Goal: Information Seeking & Learning: Check status

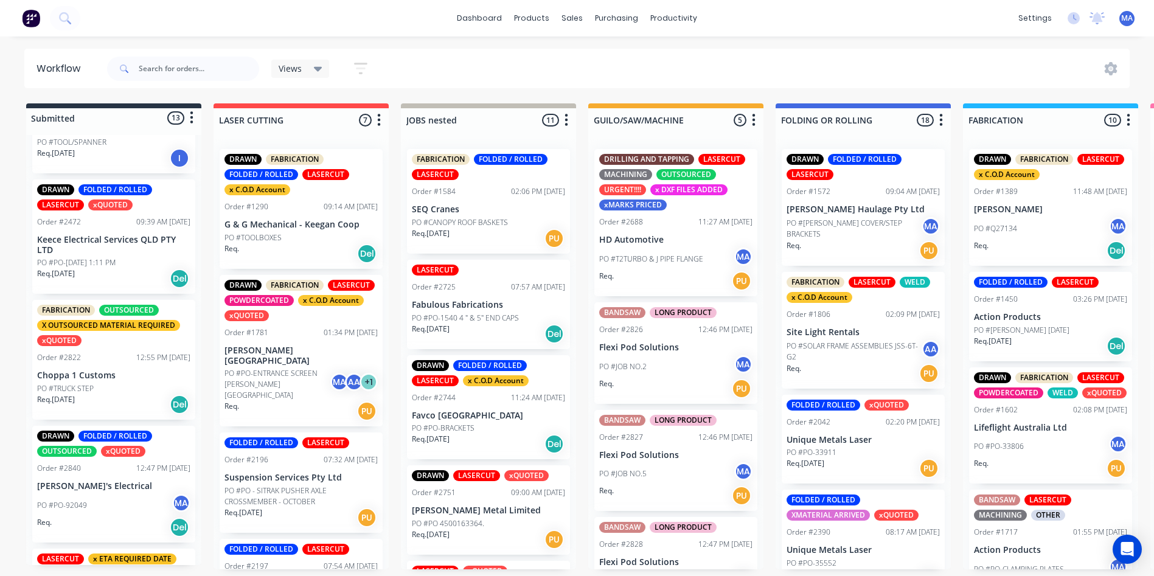
scroll to position [122, 0]
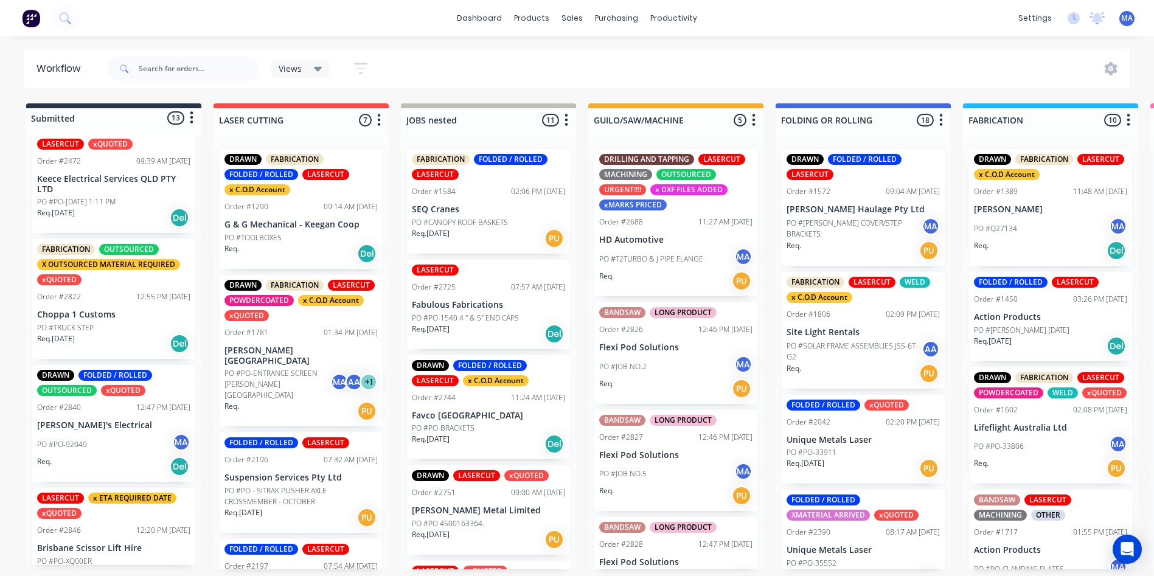
click at [116, 469] on div "Req. Del" at bounding box center [113, 466] width 153 height 21
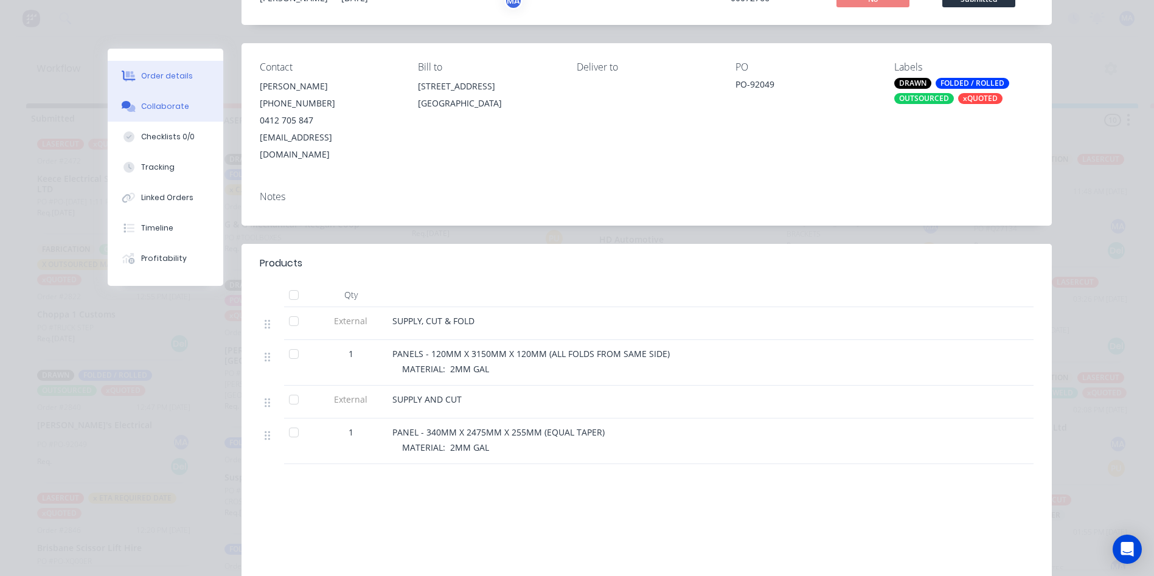
click at [138, 100] on button "Collaborate" at bounding box center [166, 106] width 116 height 30
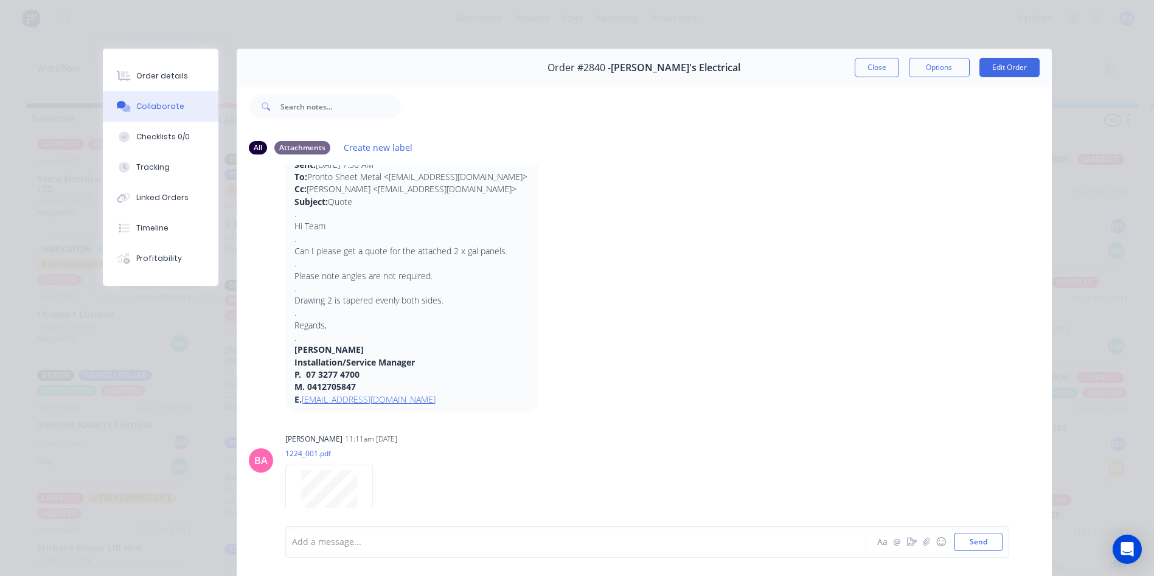
scroll to position [183, 0]
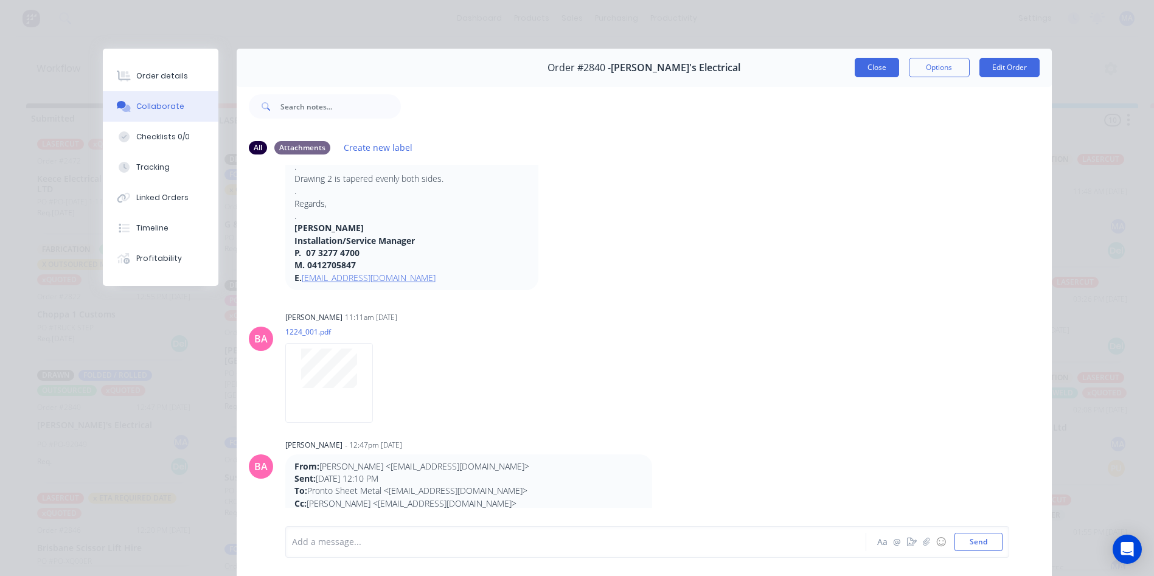
click at [888, 68] on button "Close" at bounding box center [877, 67] width 44 height 19
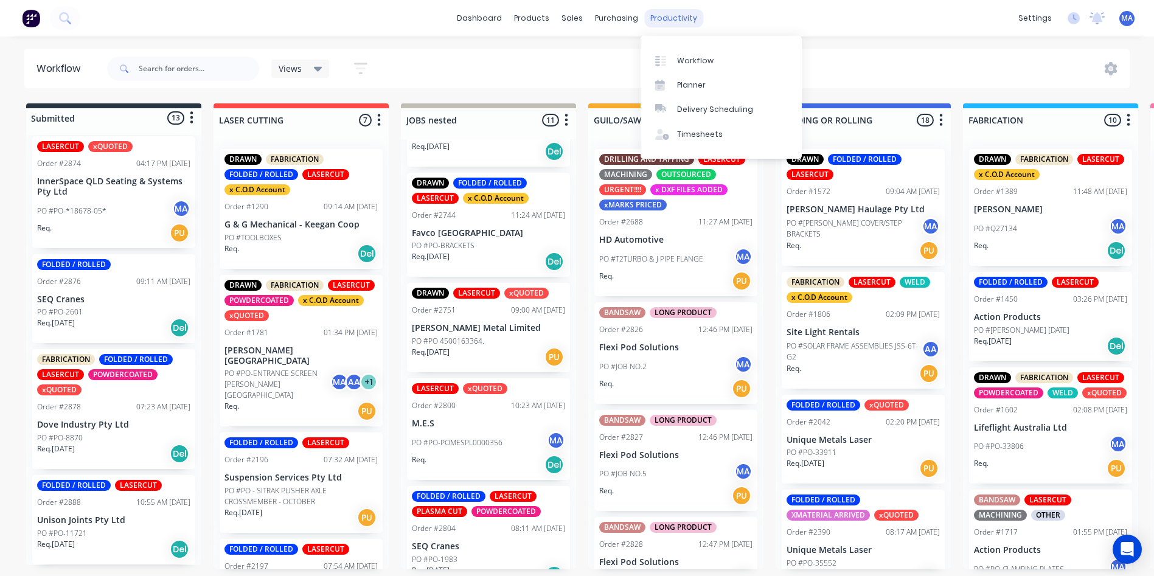
click at [691, 19] on div "productivity" at bounding box center [673, 18] width 59 height 18
click at [691, 57] on div "Workflow" at bounding box center [695, 60] width 37 height 11
click at [697, 56] on div "Workflow" at bounding box center [695, 60] width 37 height 11
click at [682, 19] on div "productivity" at bounding box center [673, 18] width 59 height 18
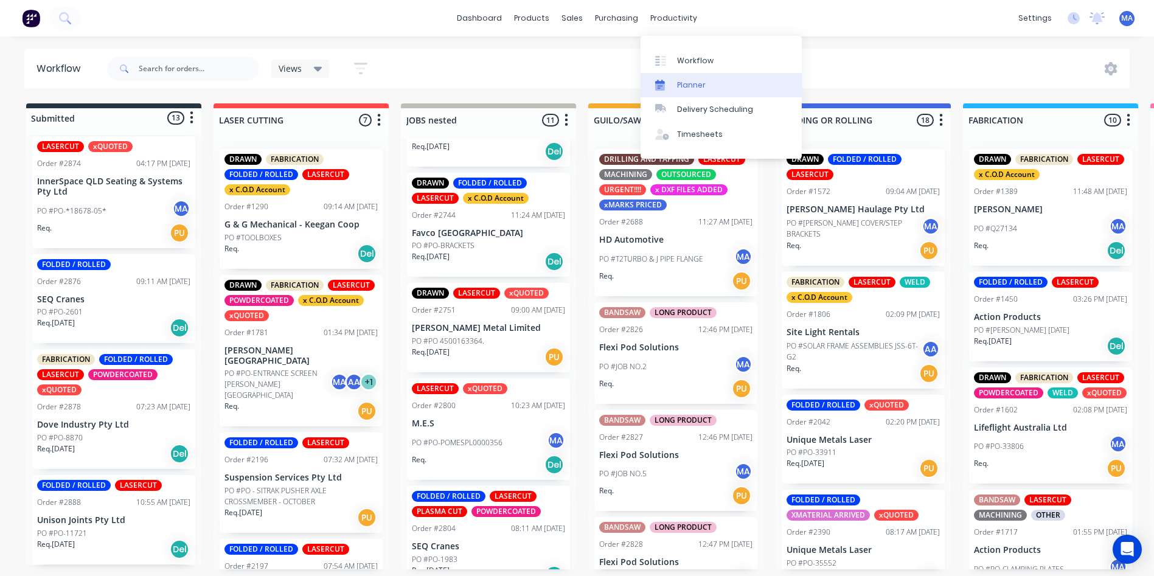
click at [693, 73] on link "Planner" at bounding box center [721, 85] width 161 height 24
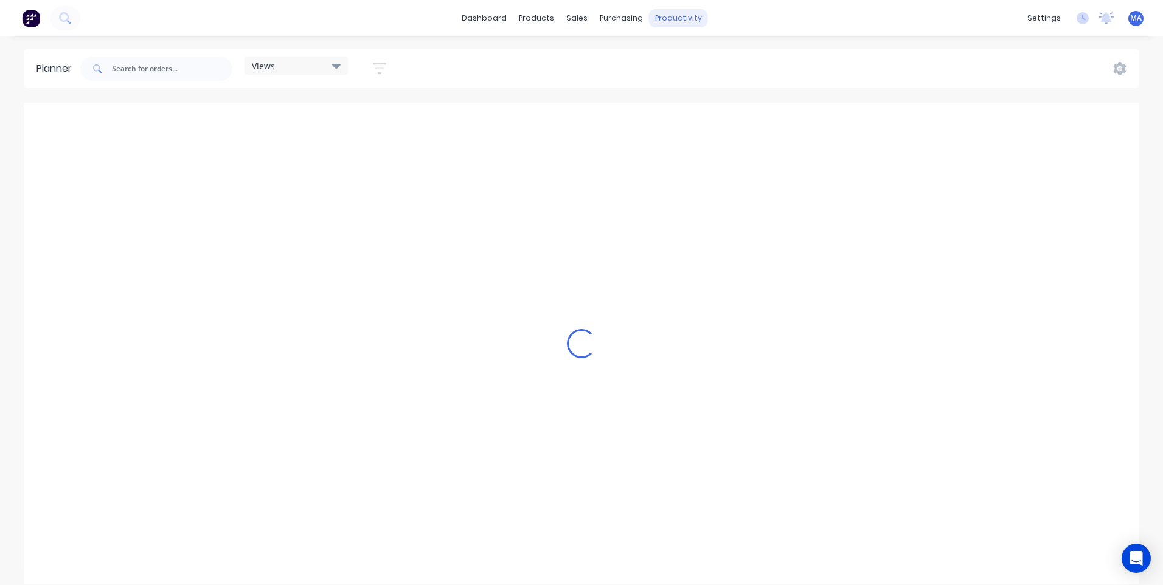
click at [656, 22] on div "productivity" at bounding box center [678, 18] width 59 height 18
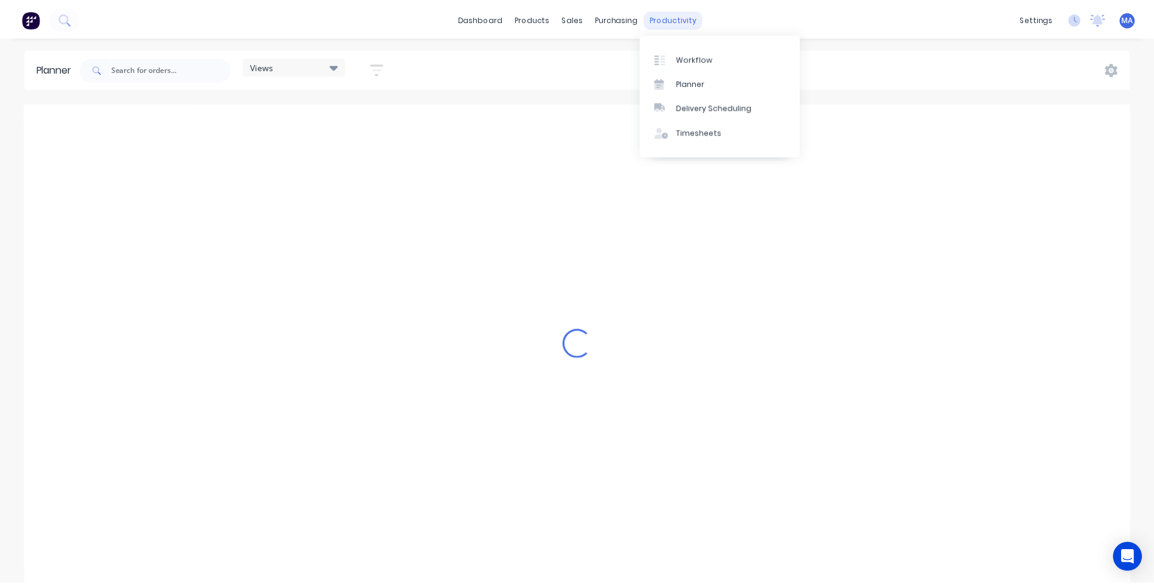
scroll to position [0, 2142]
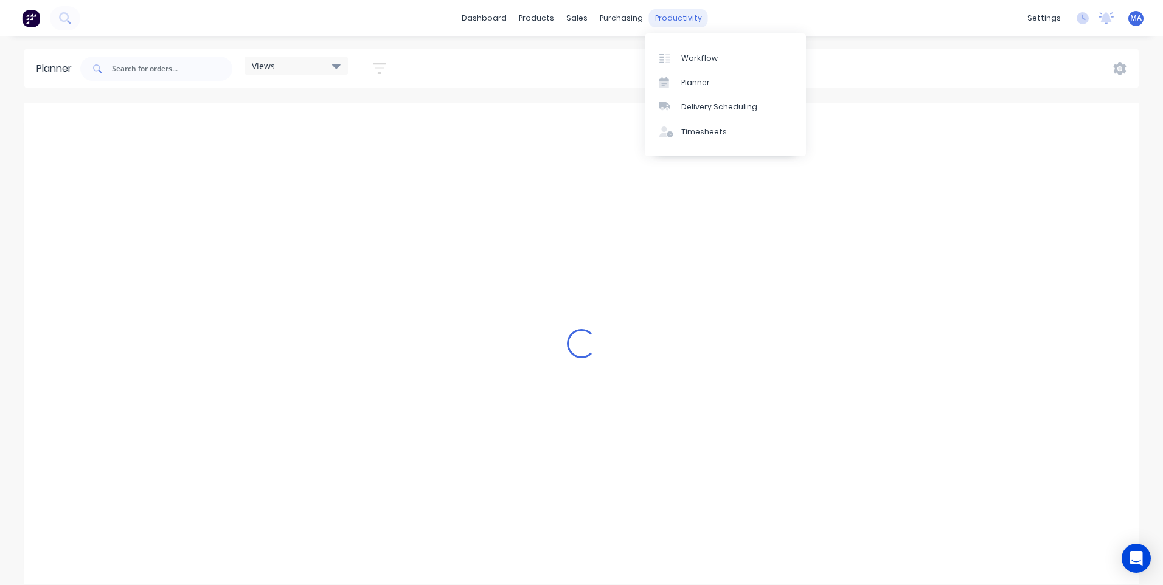
click at [690, 63] on div "Workflow" at bounding box center [699, 58] width 37 height 11
click at [220, 71] on input "text" at bounding box center [199, 69] width 120 height 24
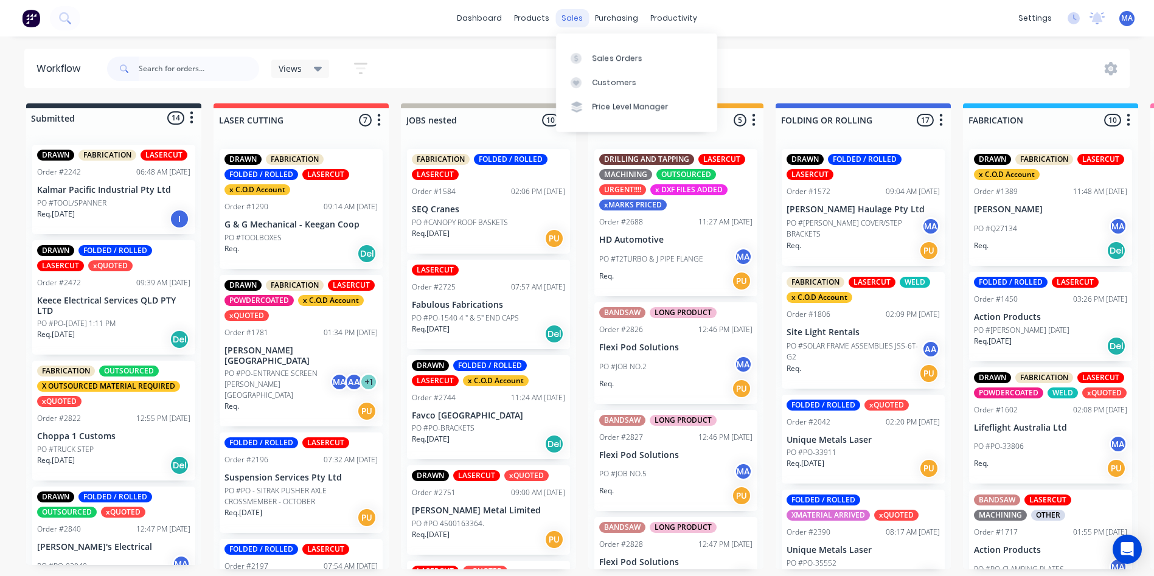
click at [577, 14] on div "sales" at bounding box center [572, 18] width 33 height 18
click at [596, 80] on div "Customers" at bounding box center [615, 82] width 44 height 11
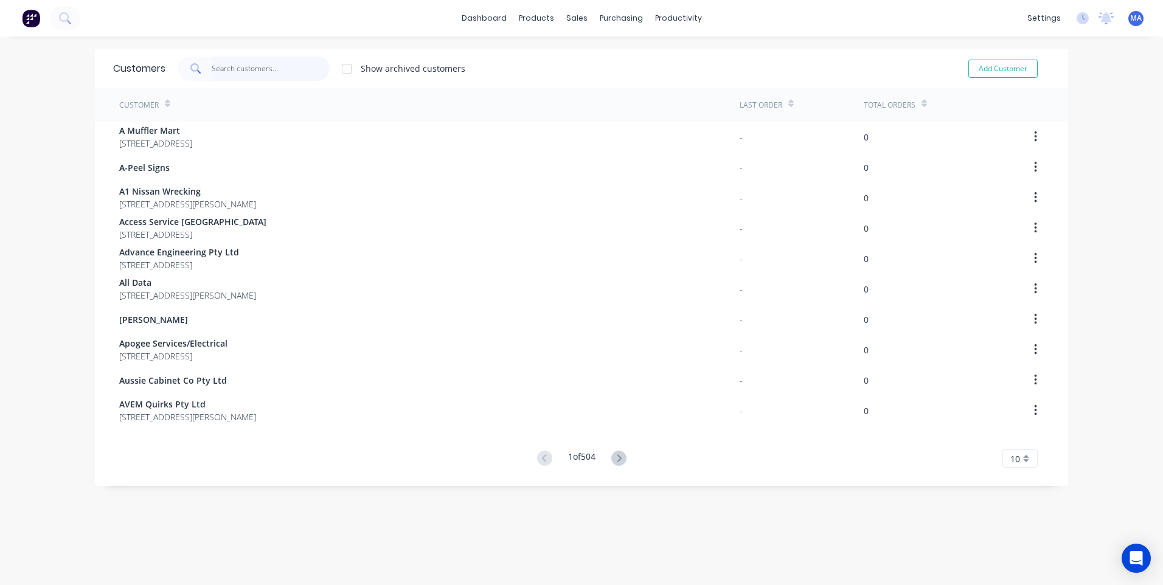
click at [232, 64] on input "text" at bounding box center [271, 69] width 119 height 24
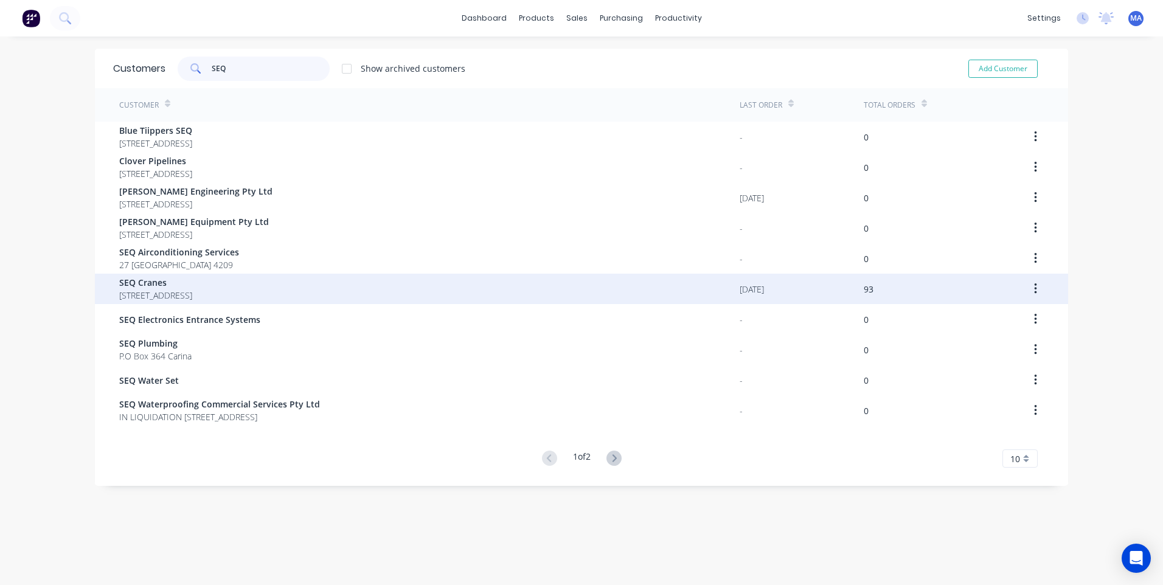
type input "SEQ"
click at [192, 294] on span "[STREET_ADDRESS]" at bounding box center [155, 295] width 73 height 13
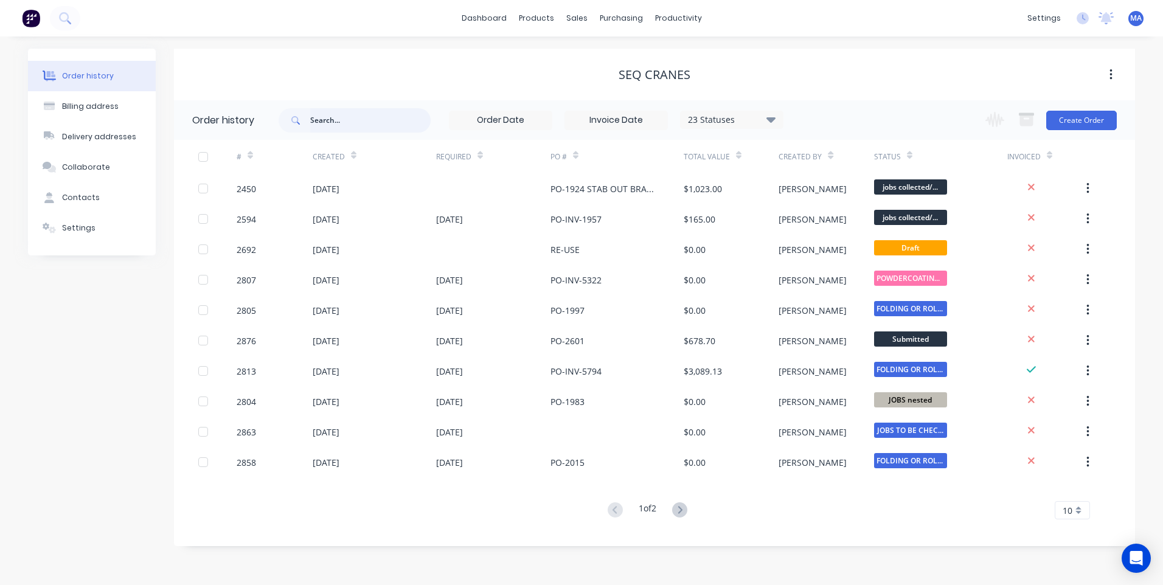
click at [398, 123] on input "text" at bounding box center [370, 120] width 120 height 24
click at [734, 124] on div "23 Statuses" at bounding box center [732, 119] width 102 height 13
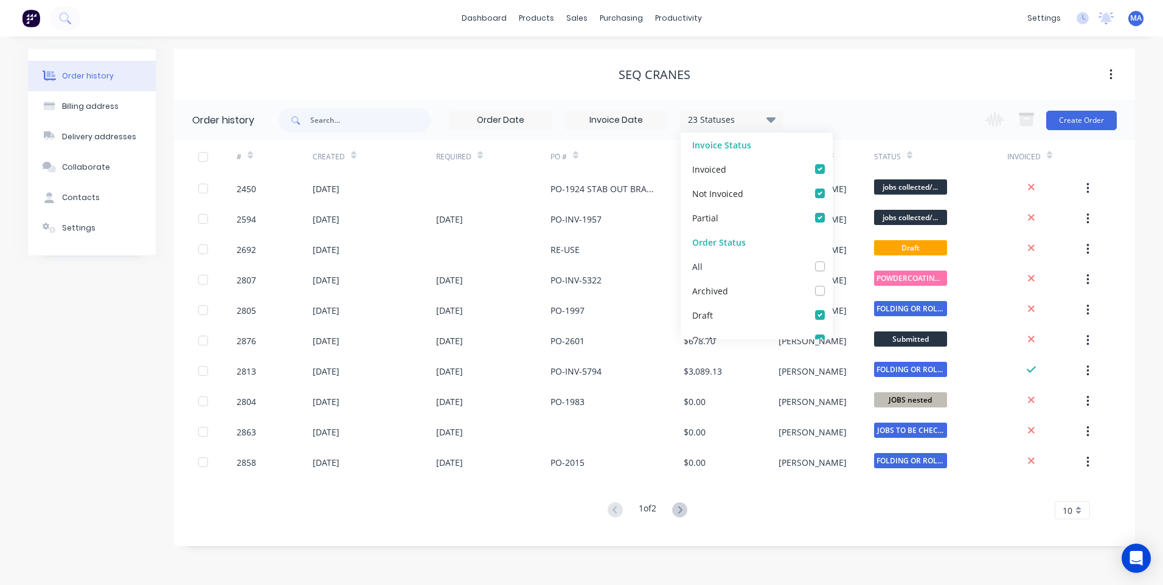
click at [832, 260] on label at bounding box center [832, 260] width 0 height 0
click at [832, 265] on input "checkbox" at bounding box center [837, 266] width 10 height 12
checkbox input "true"
click at [396, 115] on input "text" at bounding box center [370, 120] width 120 height 24
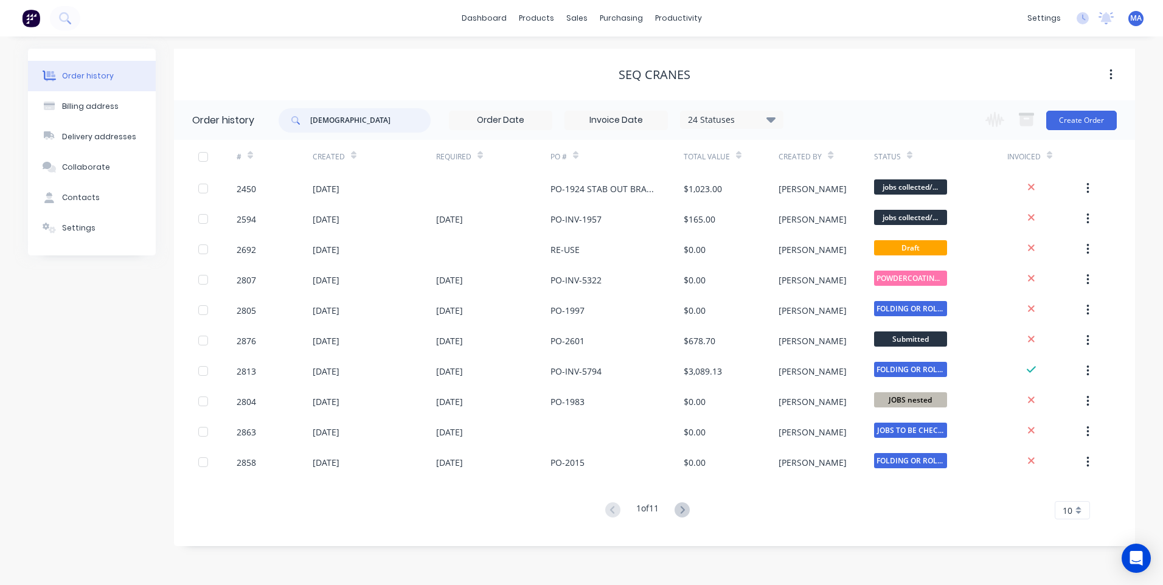
type input "CHASSIS"
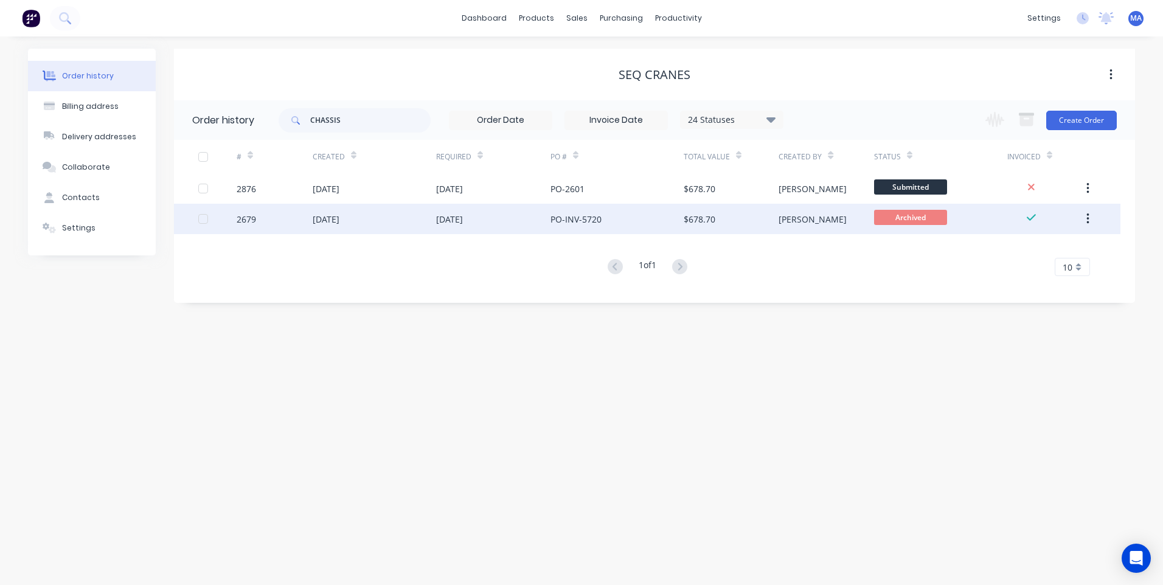
click at [599, 228] on div "PO-INV-5720" at bounding box center [617, 219] width 133 height 30
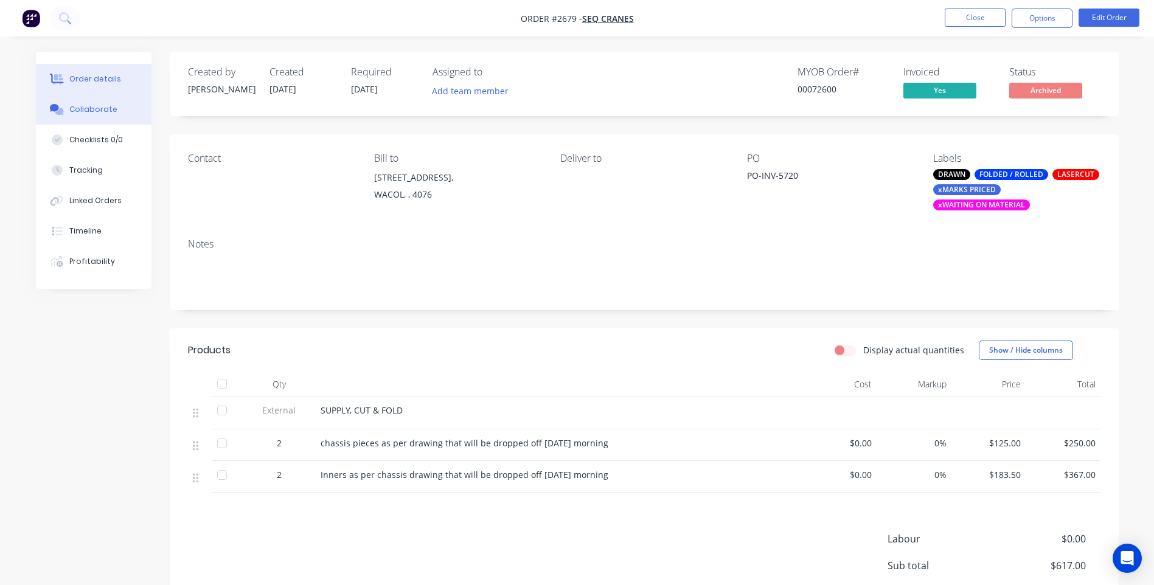
click at [105, 106] on div "Collaborate" at bounding box center [93, 109] width 48 height 11
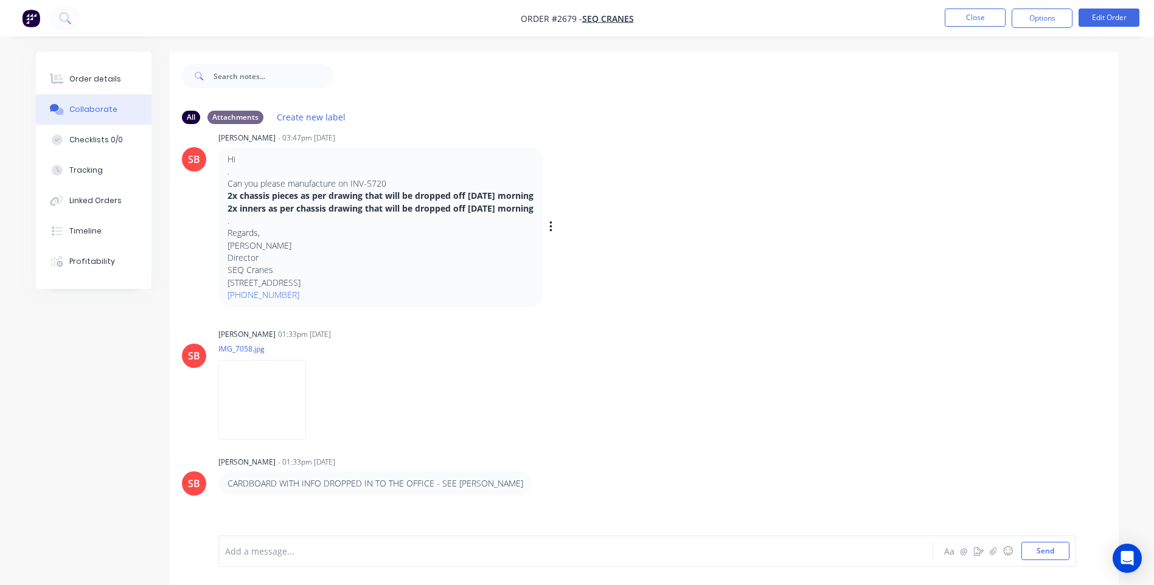
scroll to position [221, 0]
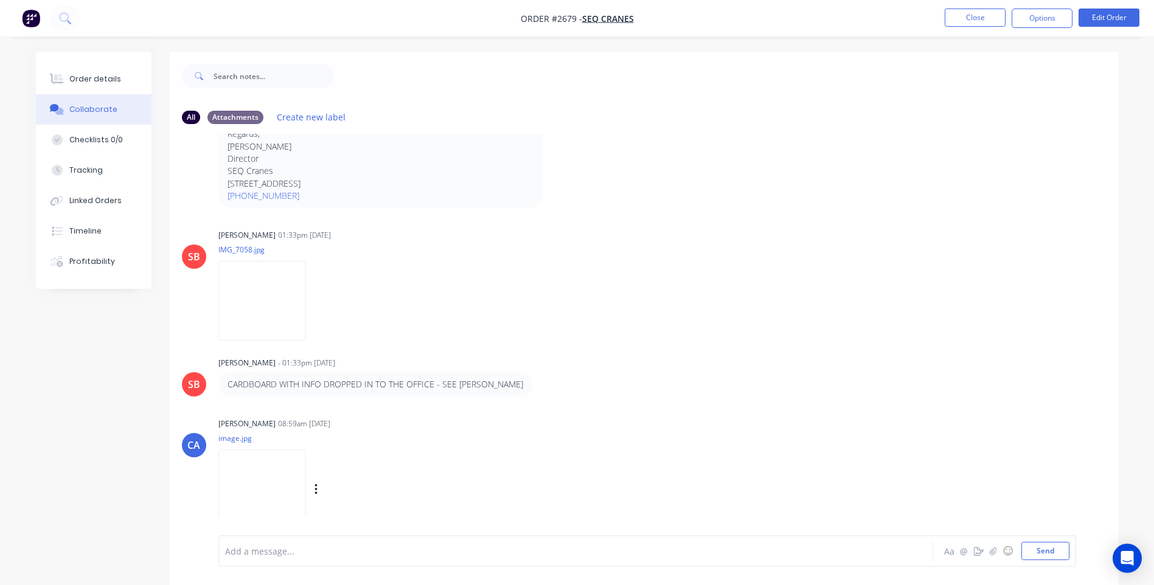
click at [300, 474] on img at bounding box center [262, 490] width 88 height 80
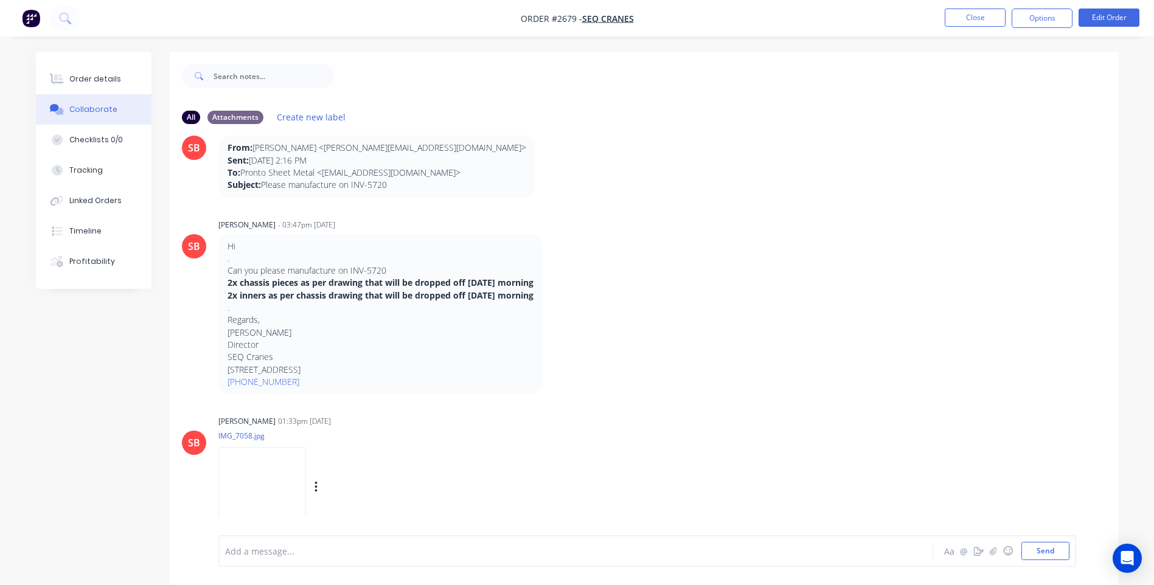
scroll to position [0, 0]
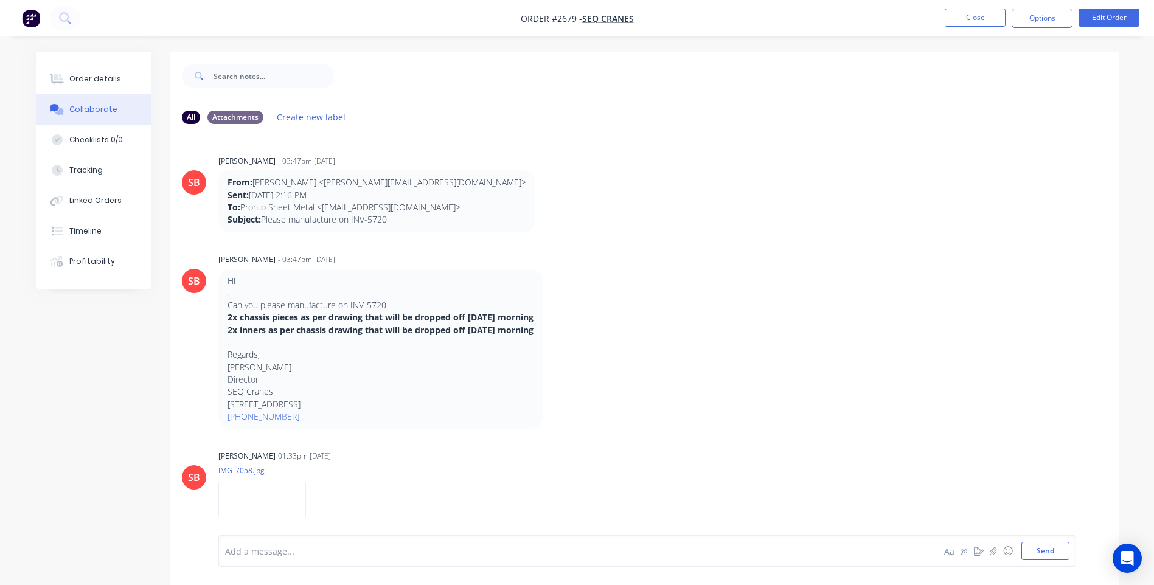
click at [113, 58] on div "Order details Collaborate Checklists 0/0 Tracking Linked Orders Timeline Profit…" at bounding box center [94, 170] width 116 height 237
click at [113, 68] on button "Order details" at bounding box center [94, 79] width 116 height 30
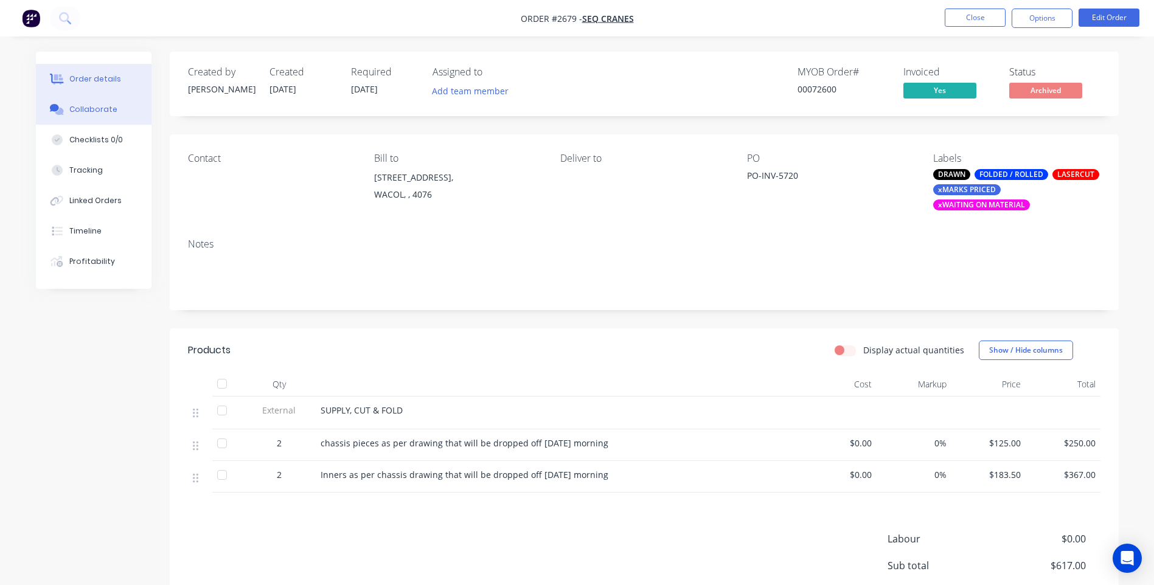
click at [102, 108] on div "Collaborate" at bounding box center [93, 109] width 48 height 11
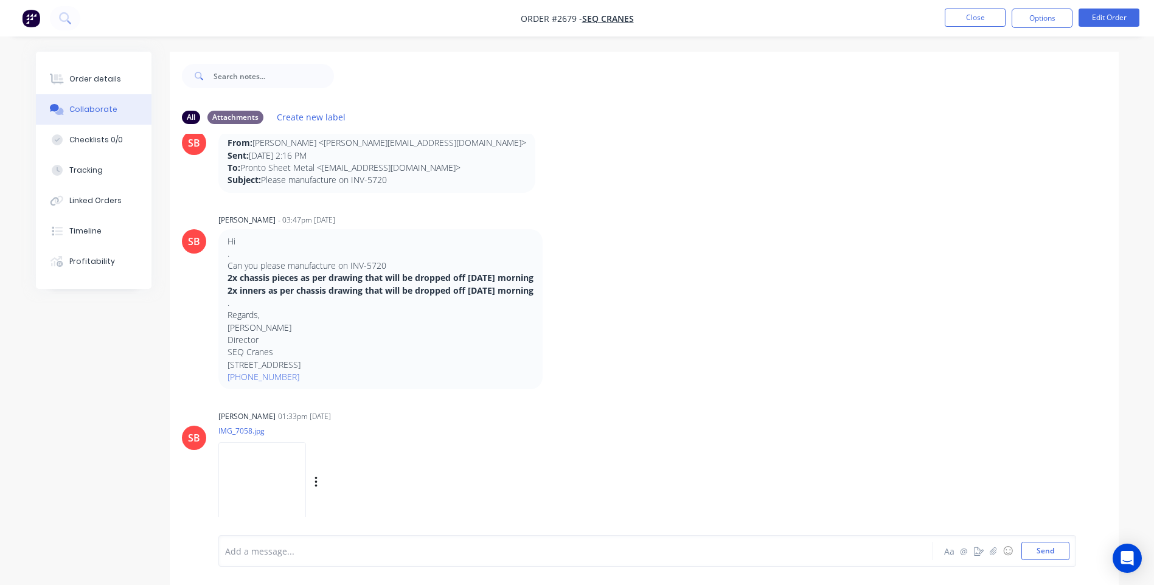
scroll to position [61, 0]
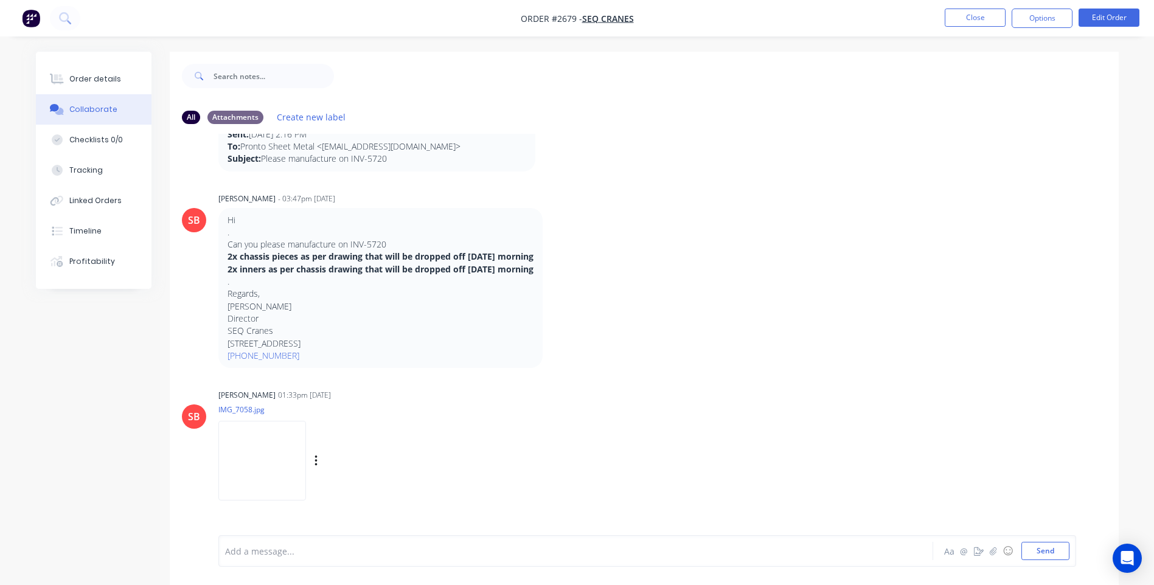
click at [270, 461] on img at bounding box center [262, 461] width 88 height 80
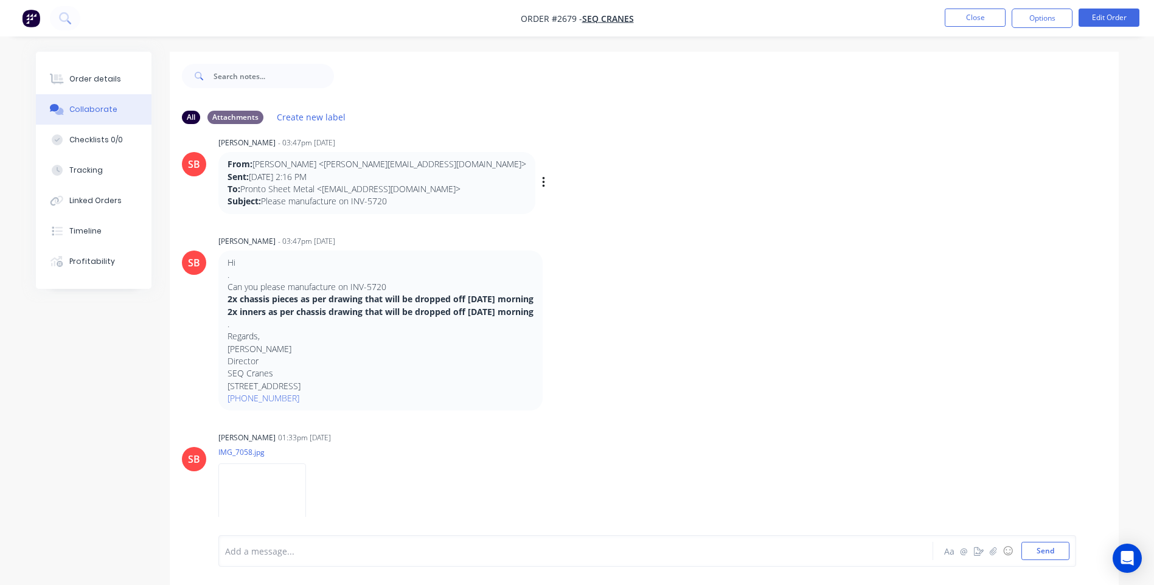
scroll to position [0, 0]
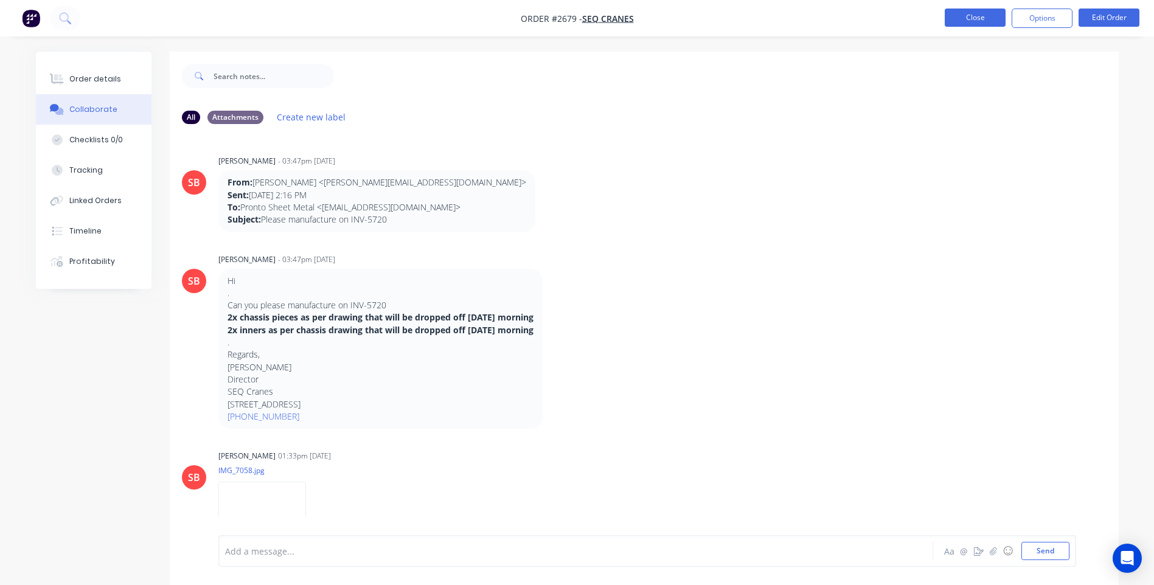
click at [993, 18] on button "Close" at bounding box center [975, 18] width 61 height 18
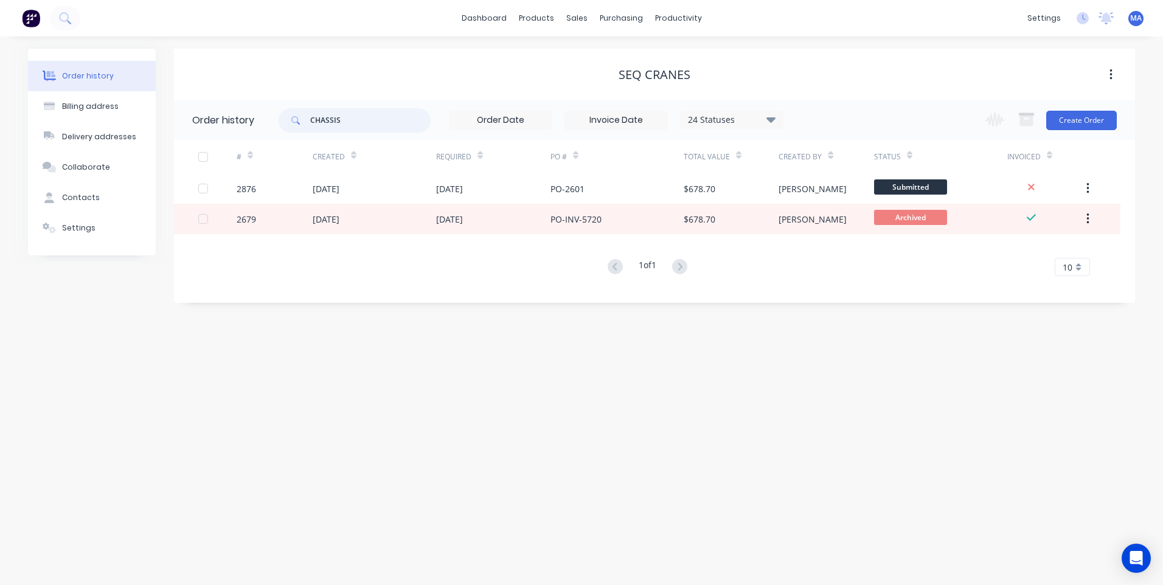
drag, startPoint x: 349, startPoint y: 122, endPoint x: 302, endPoint y: 129, distance: 47.3
click at [302, 129] on div "CHASSIS" at bounding box center [355, 120] width 152 height 24
type input "SIDE PLATES"
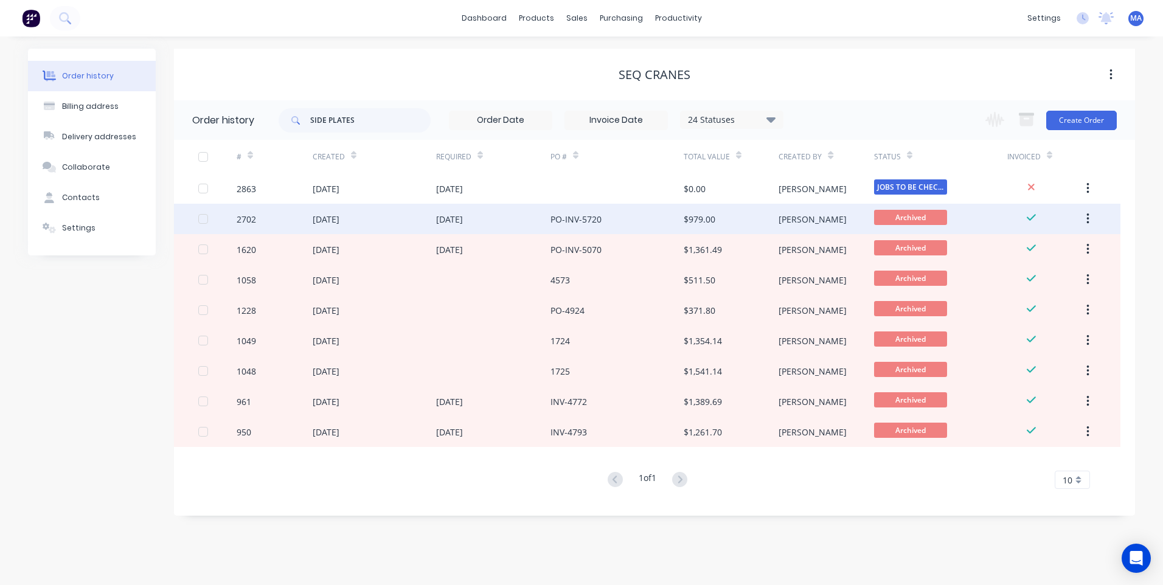
click at [615, 218] on div "PO-INV-5720" at bounding box center [617, 219] width 133 height 30
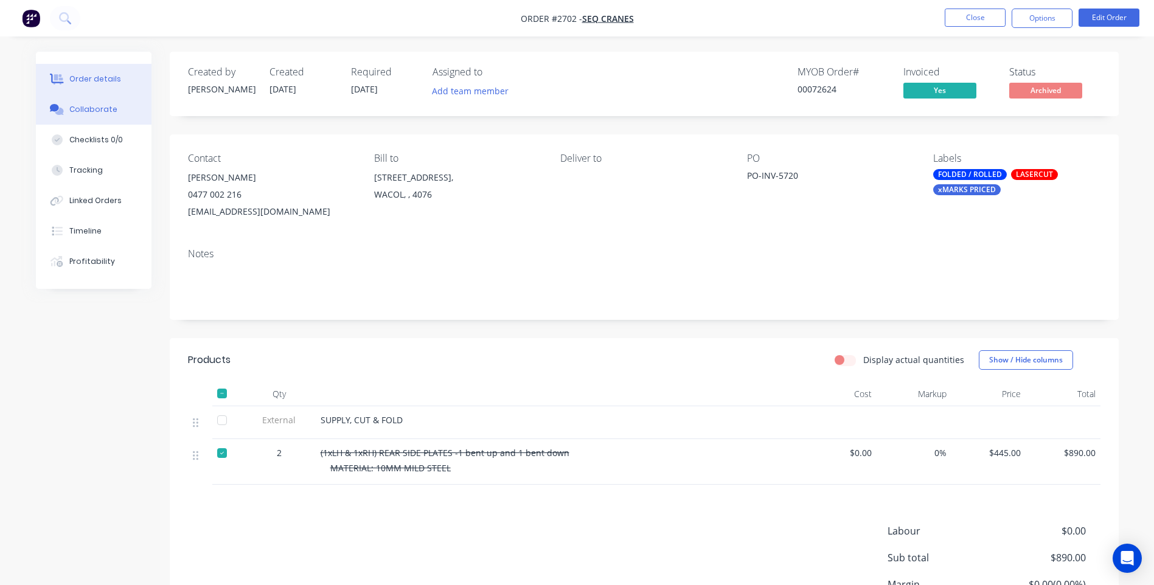
click at [89, 111] on div "Collaborate" at bounding box center [93, 109] width 48 height 11
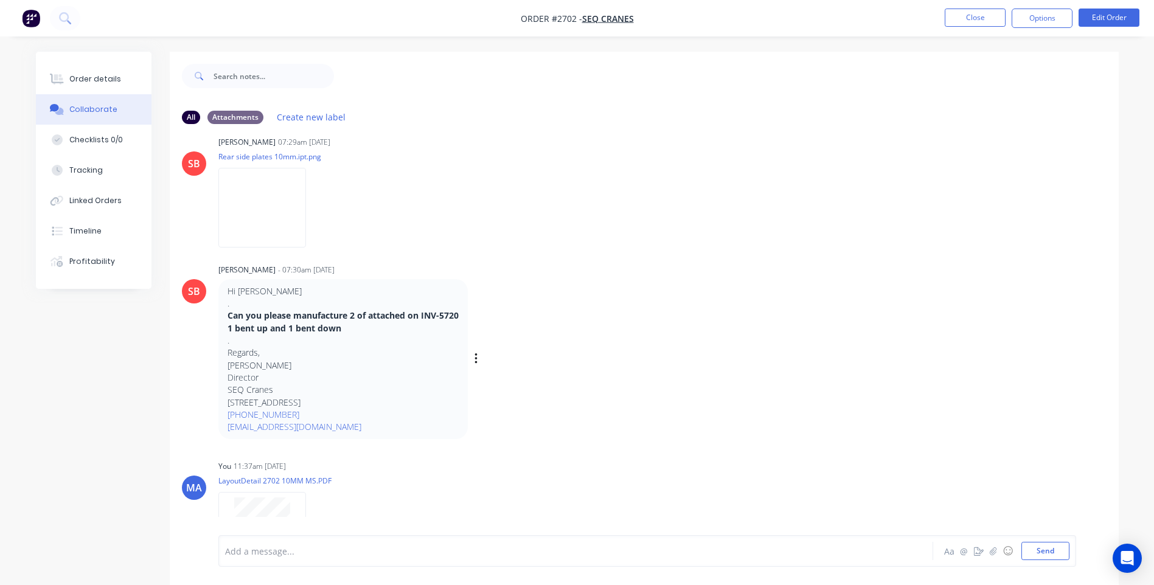
scroll to position [183, 0]
click at [306, 194] on img at bounding box center [262, 205] width 88 height 80
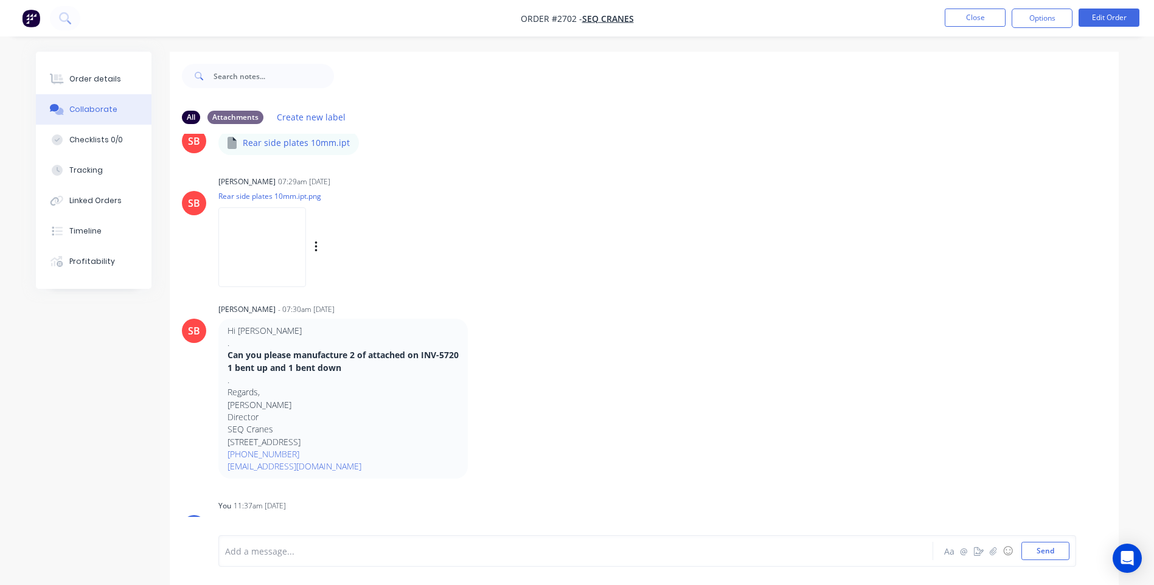
scroll to position [0, 0]
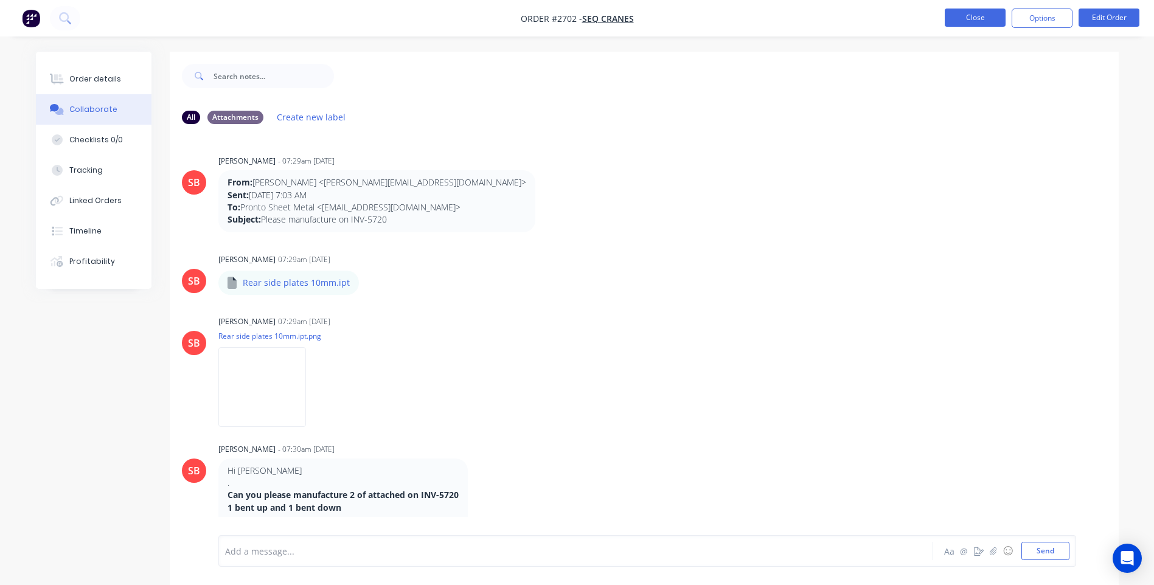
click at [988, 17] on button "Close" at bounding box center [975, 18] width 61 height 18
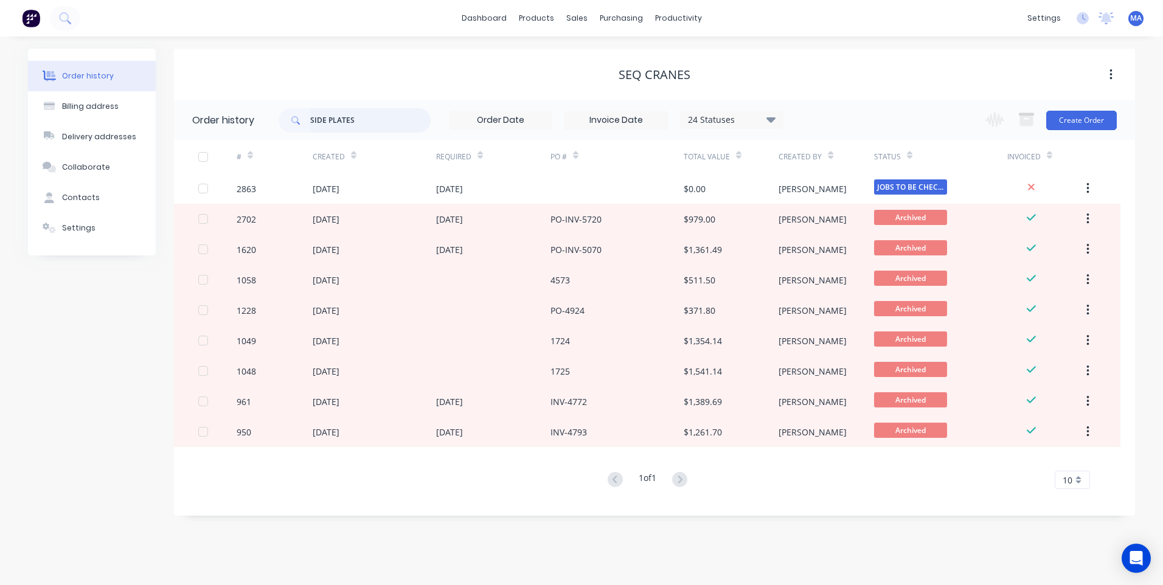
click at [385, 122] on input "SIDE PLATES" at bounding box center [370, 120] width 120 height 24
type input "SIDE PLATES"
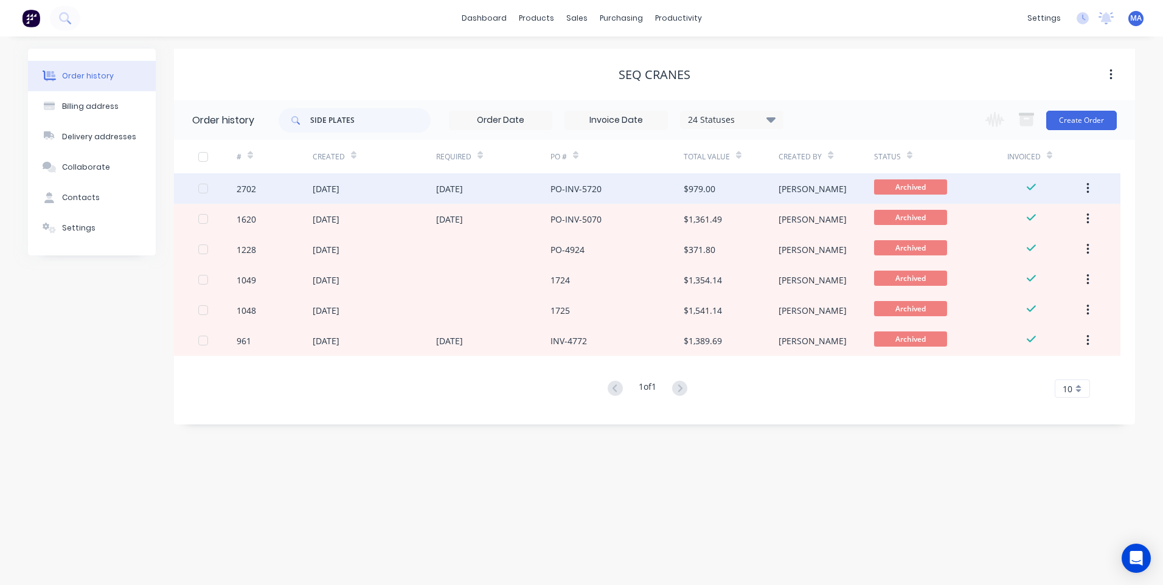
click at [605, 192] on div "PO-INV-5720" at bounding box center [617, 188] width 133 height 30
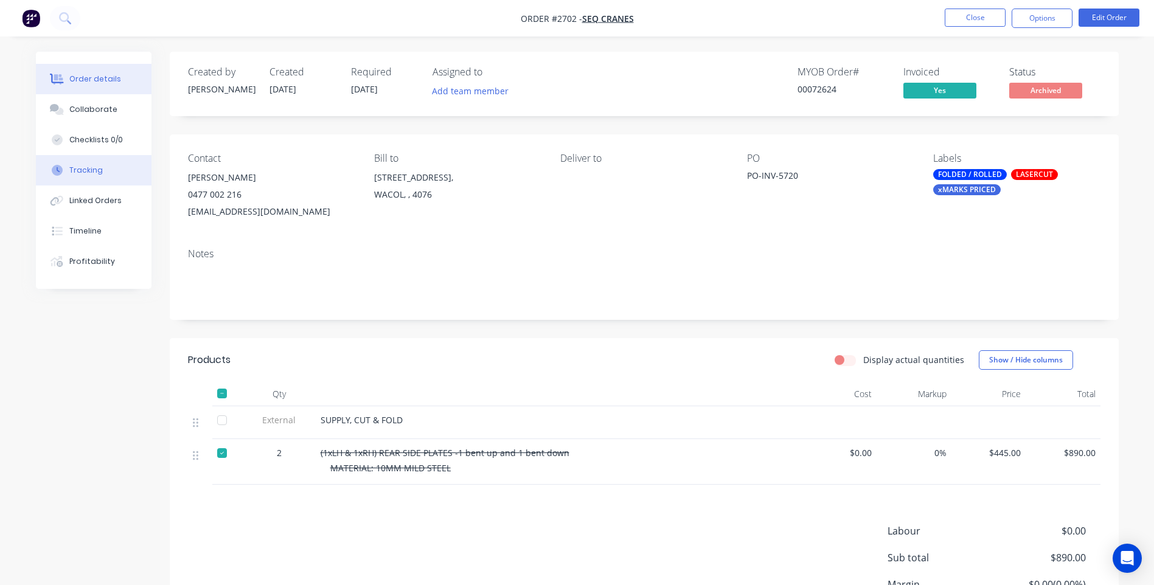
click at [99, 179] on button "Tracking" at bounding box center [94, 170] width 116 height 30
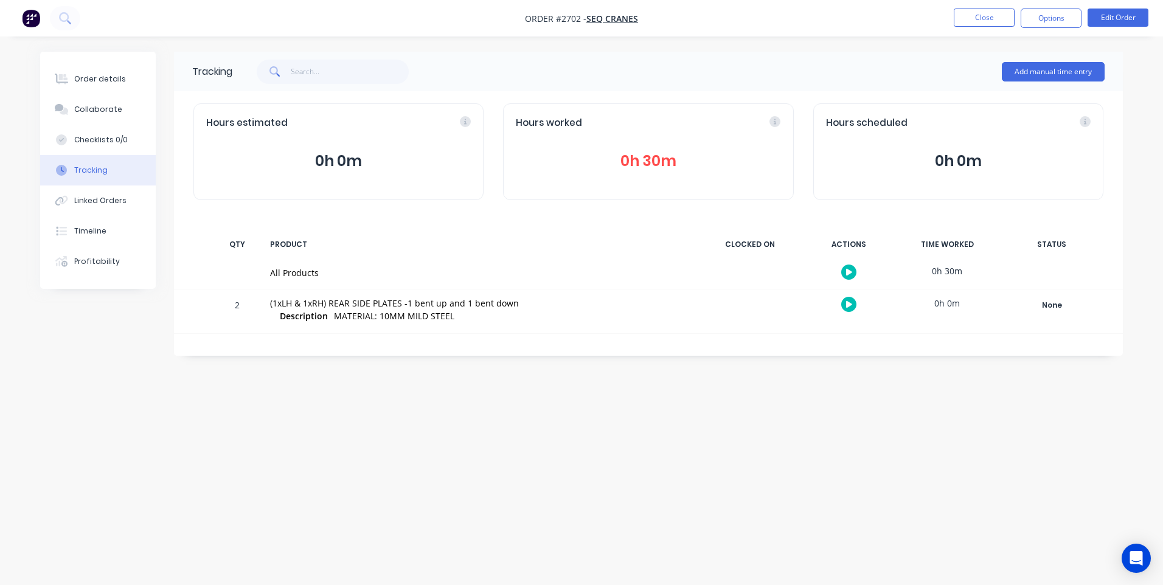
click at [664, 159] on button "0h 30m" at bounding box center [648, 161] width 265 height 23
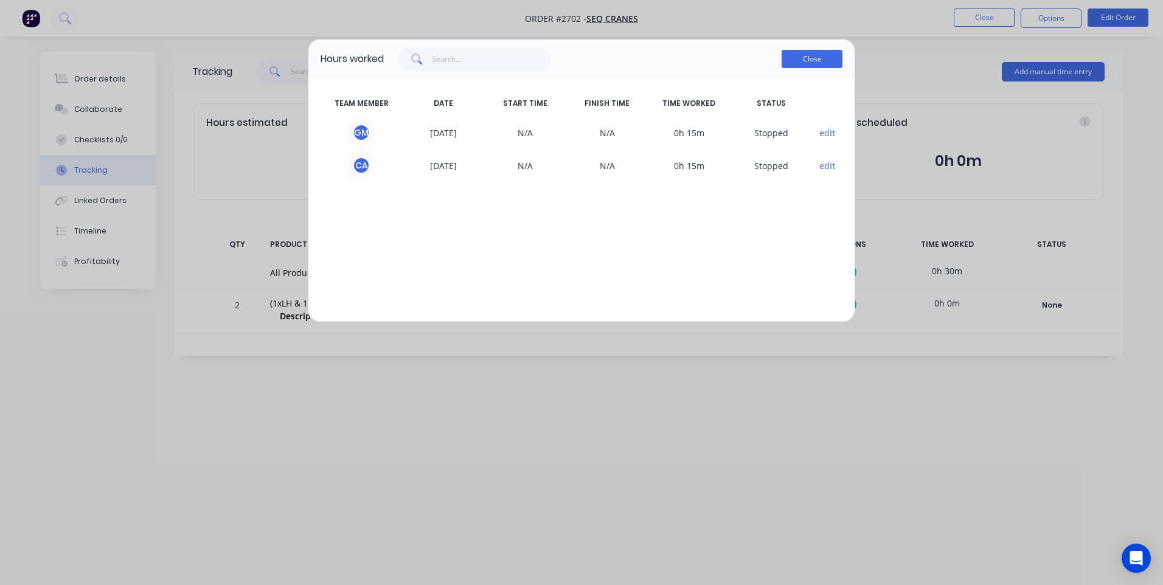
click at [795, 64] on button "Close" at bounding box center [812, 59] width 61 height 18
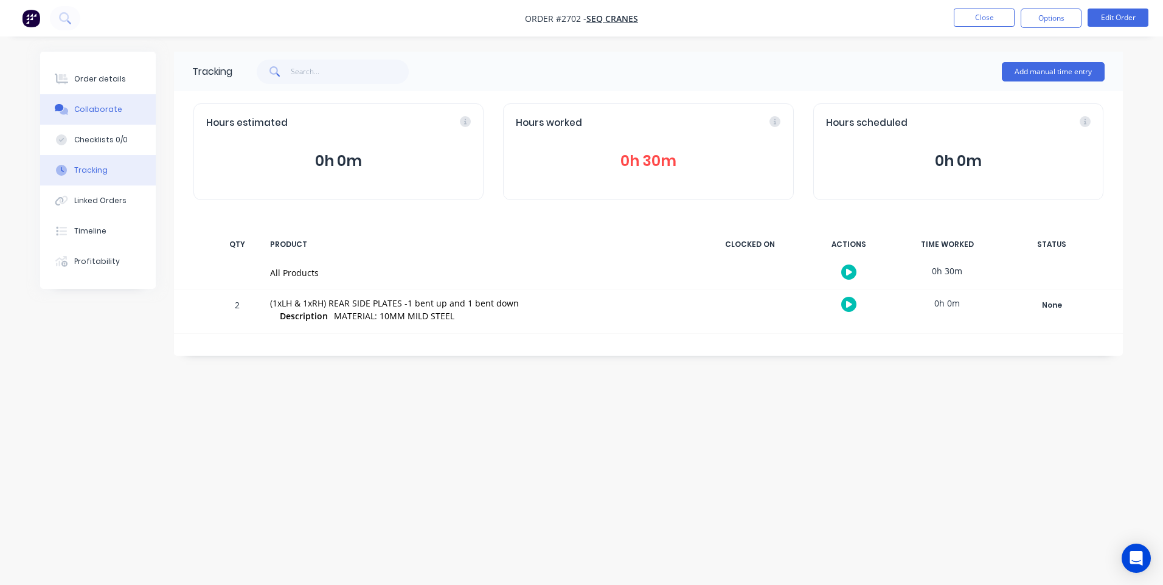
click at [110, 103] on button "Collaborate" at bounding box center [98, 109] width 116 height 30
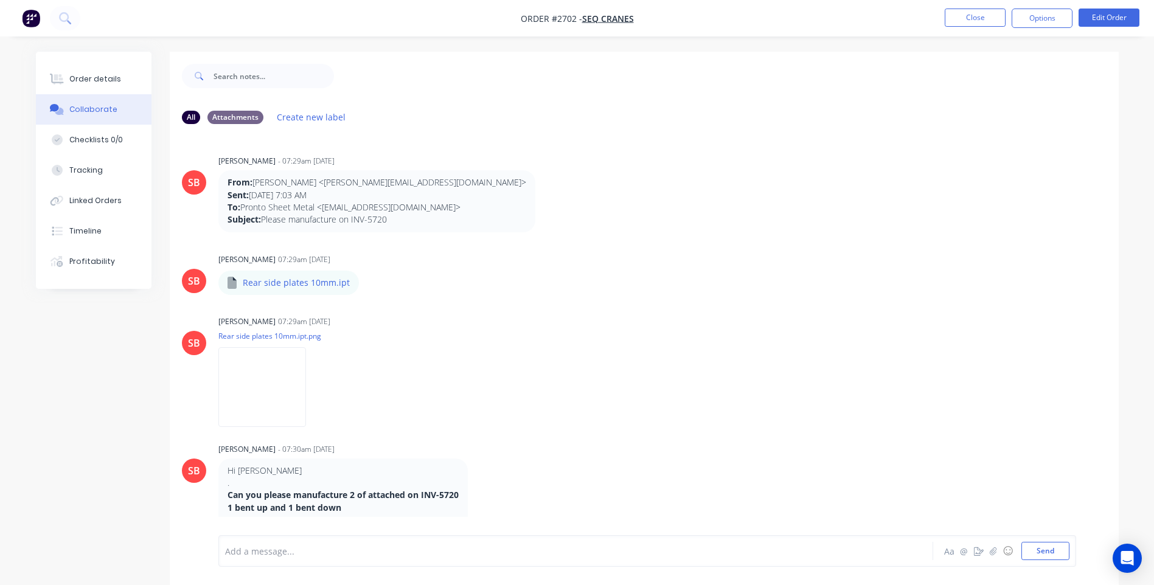
click at [128, 104] on button "Collaborate" at bounding box center [94, 109] width 116 height 30
click at [124, 81] on button "Order details" at bounding box center [94, 79] width 116 height 30
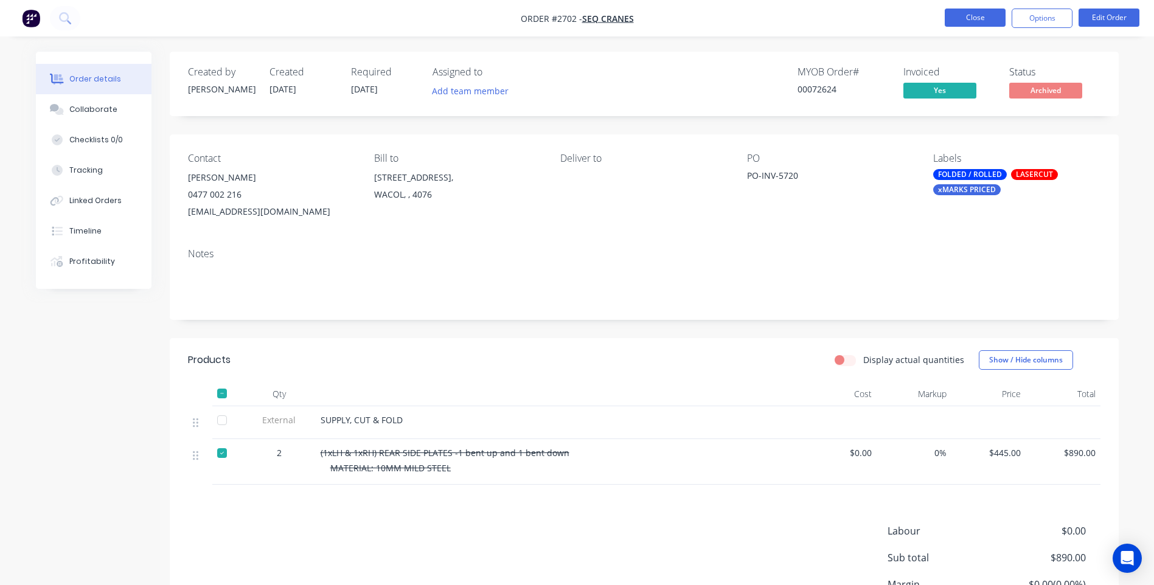
click at [988, 16] on button "Close" at bounding box center [975, 18] width 61 height 18
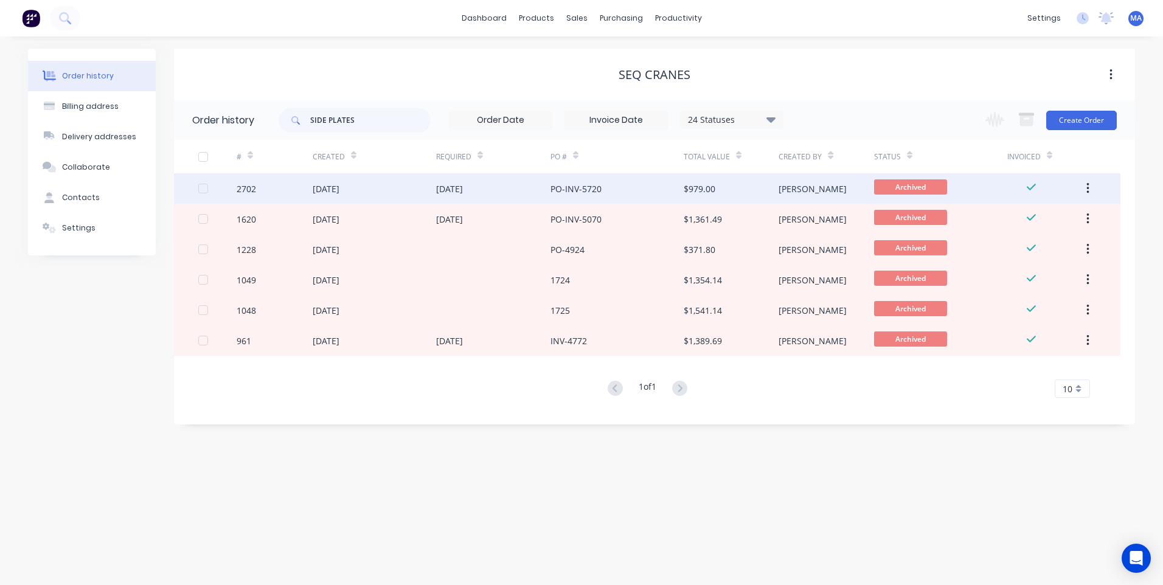
click at [402, 187] on div "[DATE]" at bounding box center [375, 188] width 124 height 30
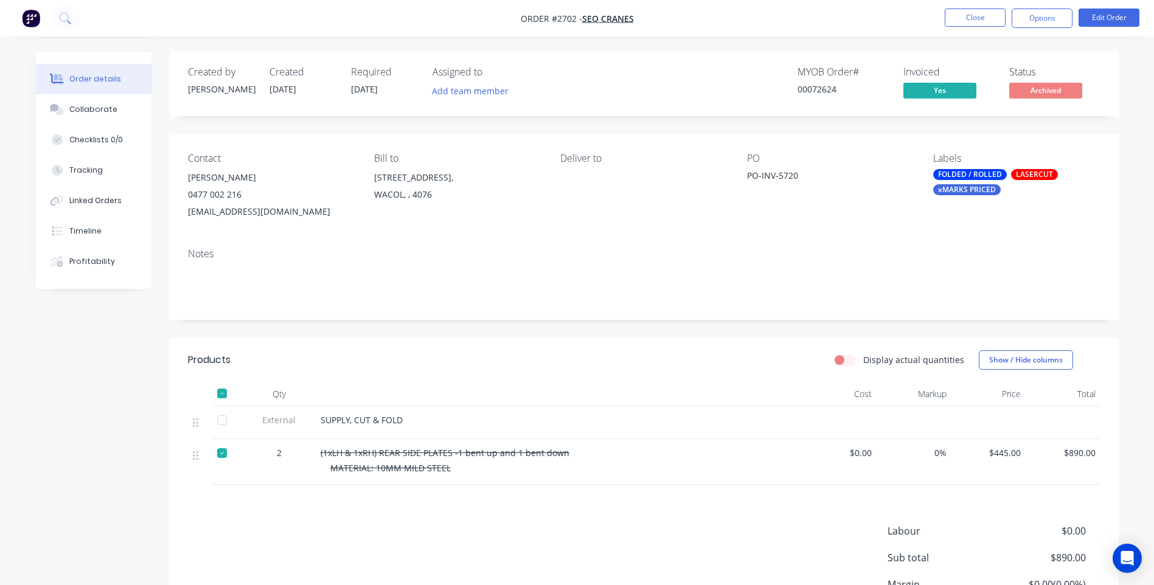
click at [94, 78] on div "Order details" at bounding box center [95, 79] width 52 height 11
click at [91, 101] on button "Collaborate" at bounding box center [94, 109] width 116 height 30
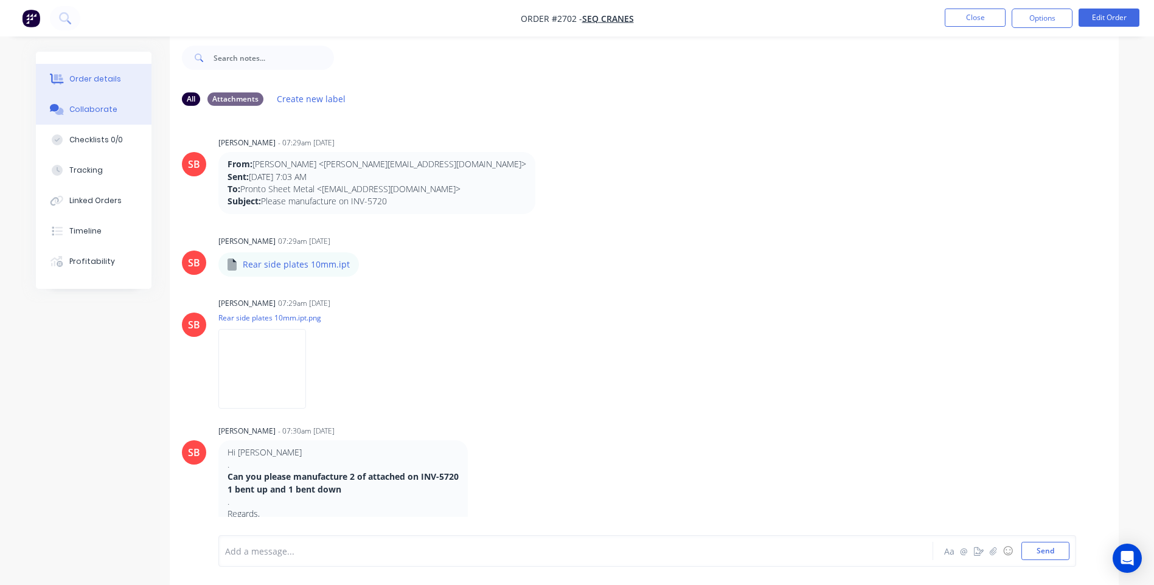
click at [83, 86] on button "Order details" at bounding box center [94, 79] width 116 height 30
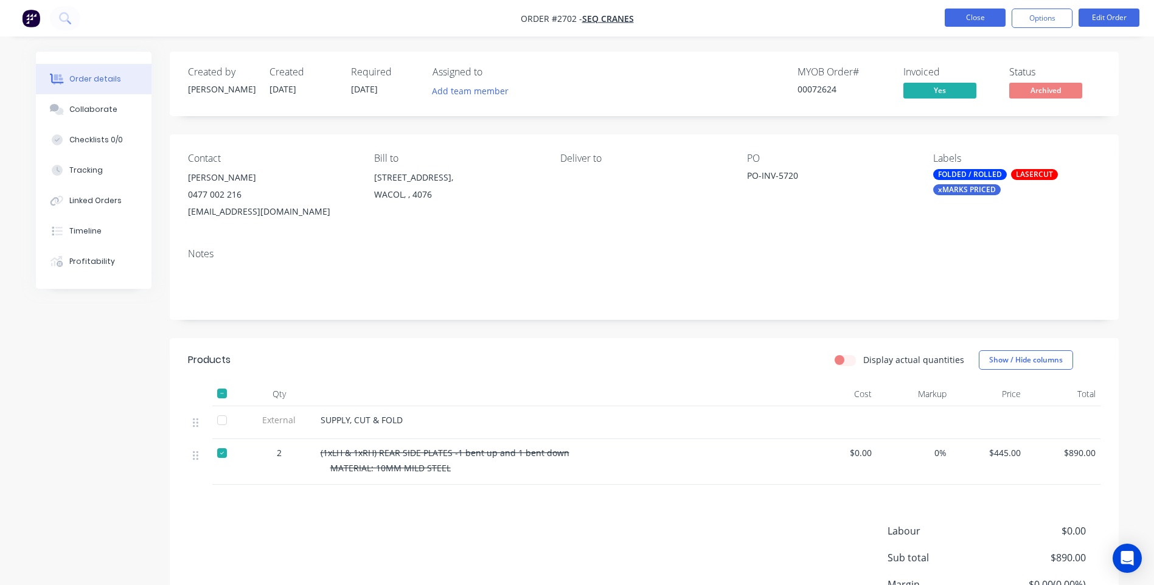
click at [978, 16] on button "Close" at bounding box center [975, 18] width 61 height 18
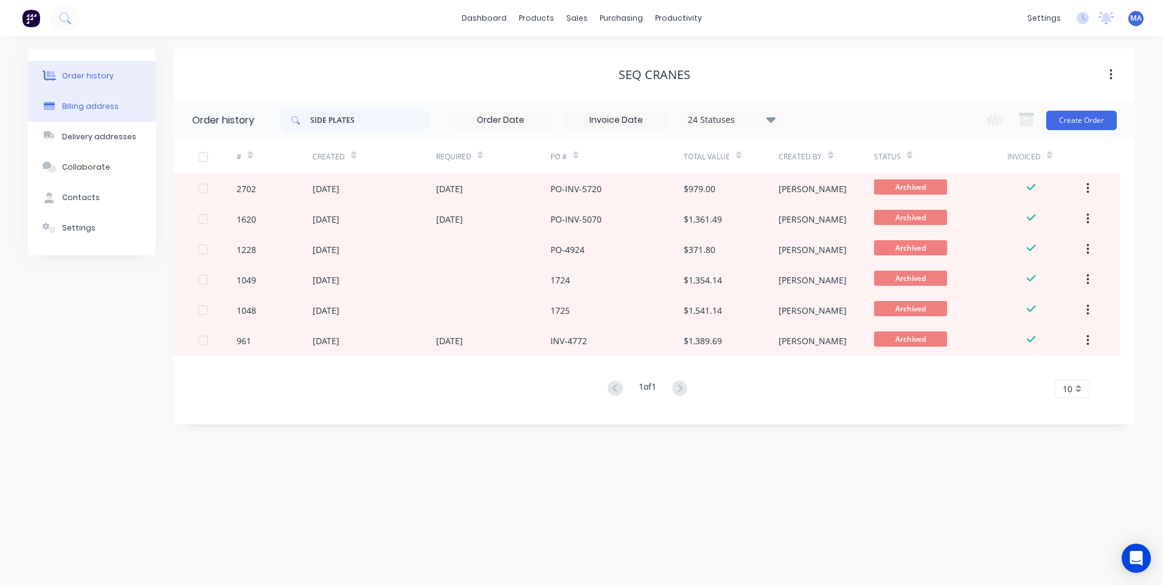
click at [62, 103] on div "Billing address" at bounding box center [90, 106] width 57 height 11
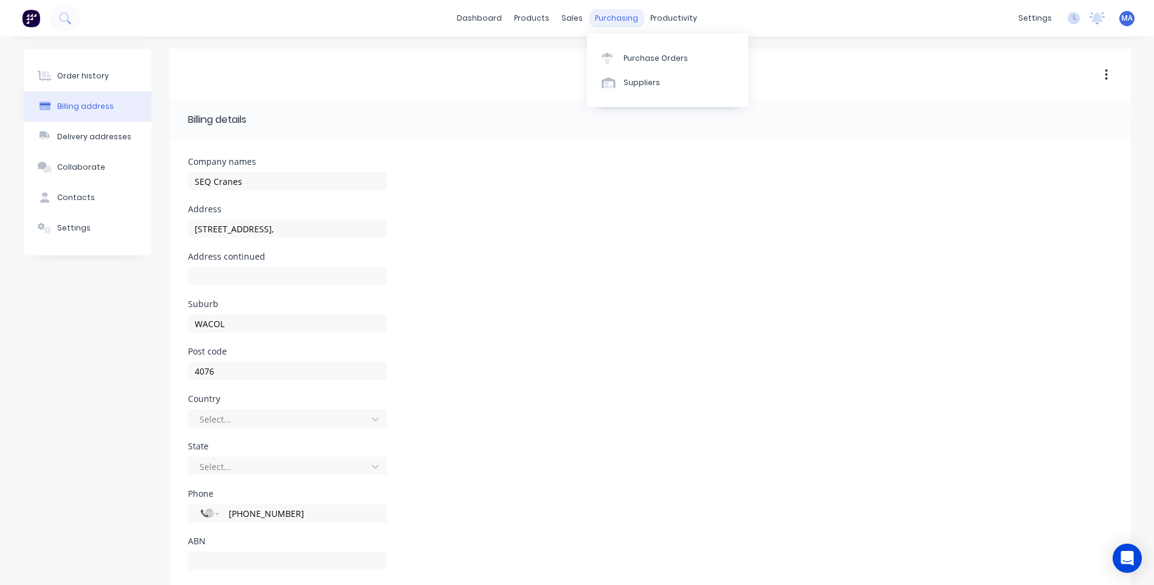
click at [589, 18] on div "purchasing" at bounding box center [616, 18] width 55 height 18
click at [574, 25] on div "sales" at bounding box center [572, 18] width 33 height 18
click at [610, 85] on div "Customers" at bounding box center [615, 82] width 44 height 11
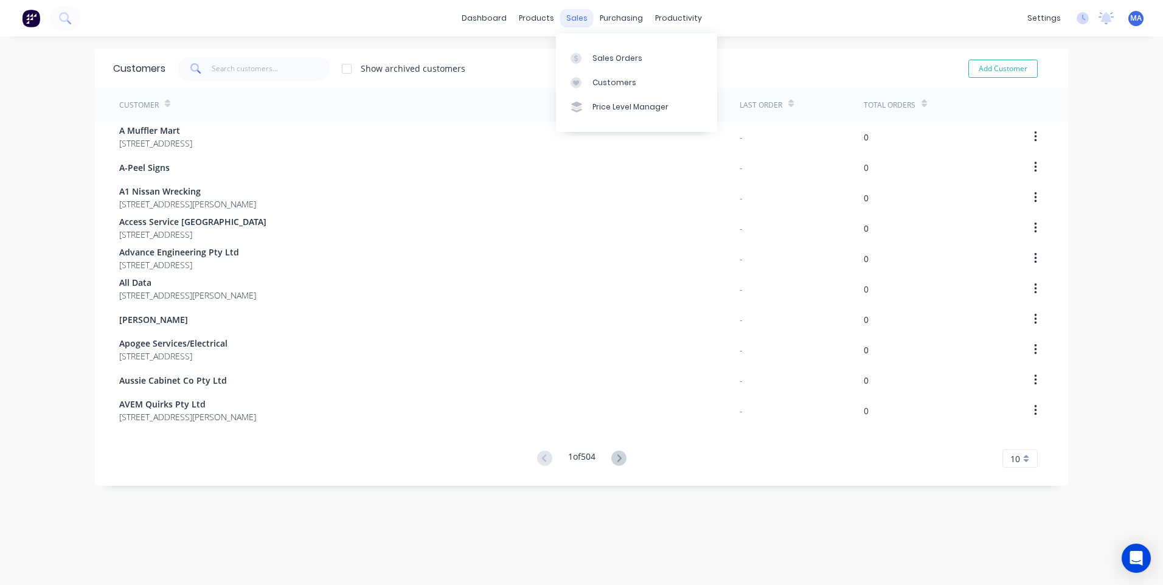
click at [575, 13] on div "sales" at bounding box center [576, 18] width 33 height 18
click at [615, 88] on div "Customers" at bounding box center [615, 82] width 44 height 11
click at [669, 18] on div "productivity" at bounding box center [678, 18] width 59 height 18
click at [683, 63] on div "Workflow" at bounding box center [695, 58] width 37 height 11
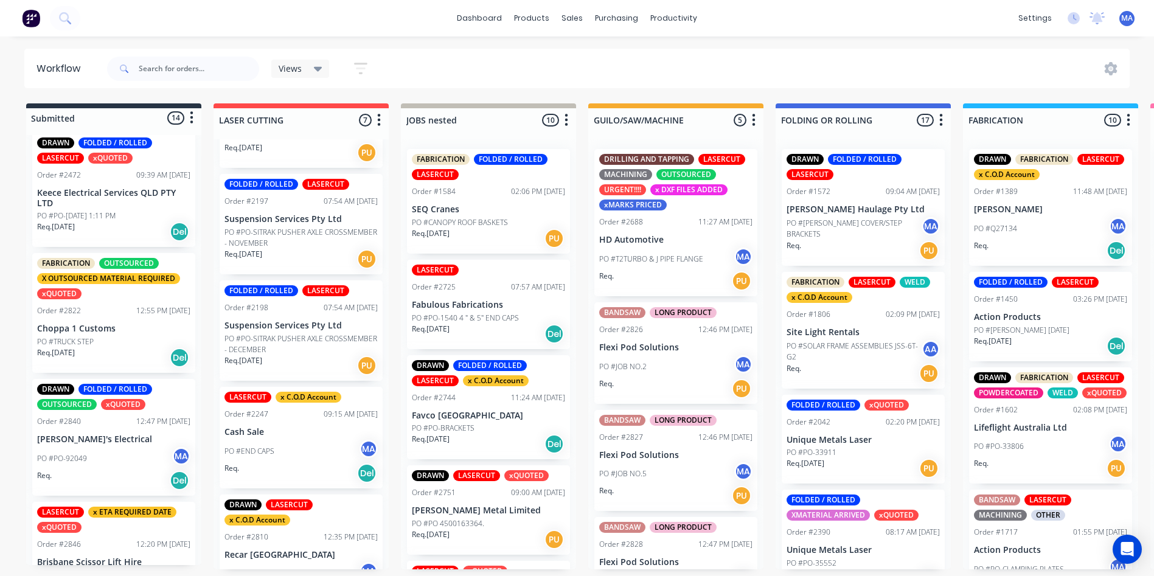
scroll to position [243, 0]
